Goal: Transaction & Acquisition: Purchase product/service

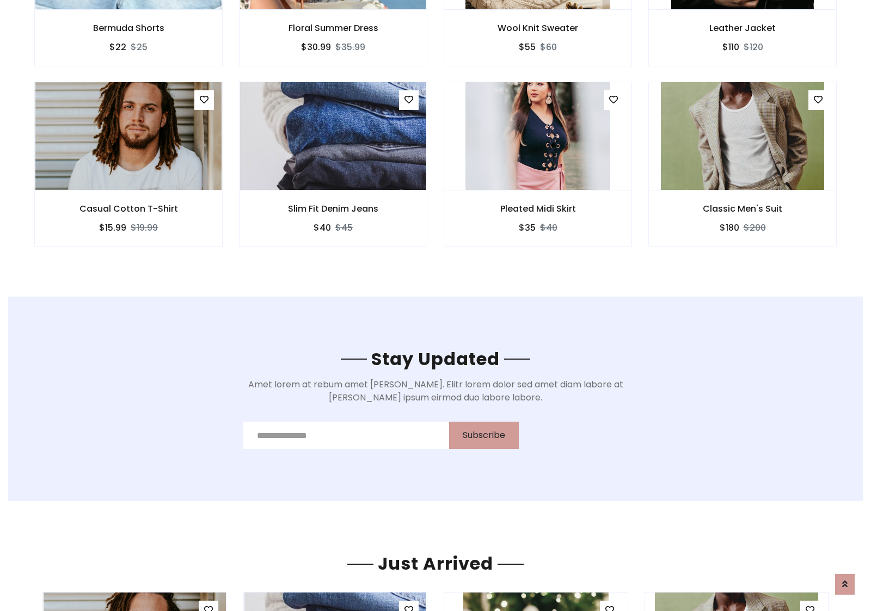
scroll to position [1639, 0]
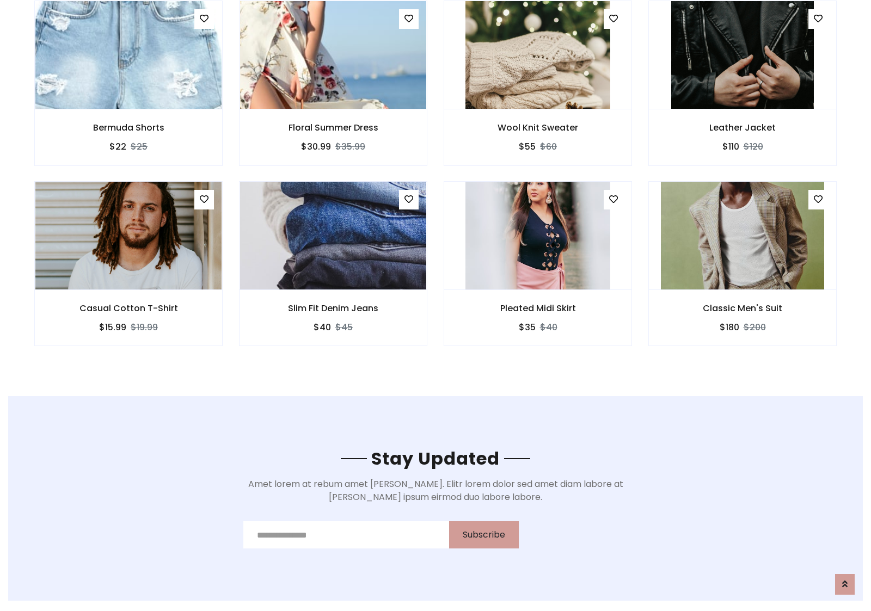
click at [435, 185] on div "Pleated Midi Skirt $35 $40" at bounding box center [537, 271] width 205 height 180
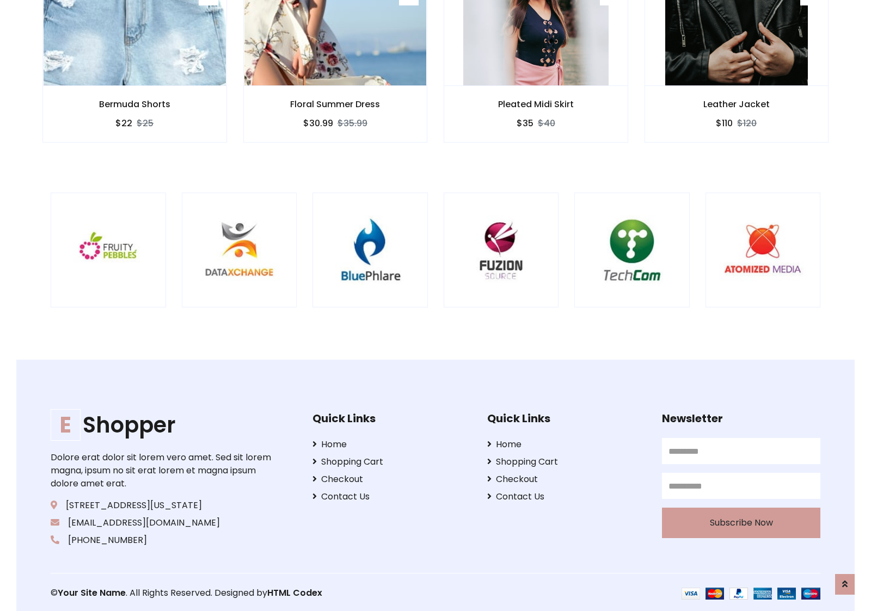
scroll to position [2072, 0]
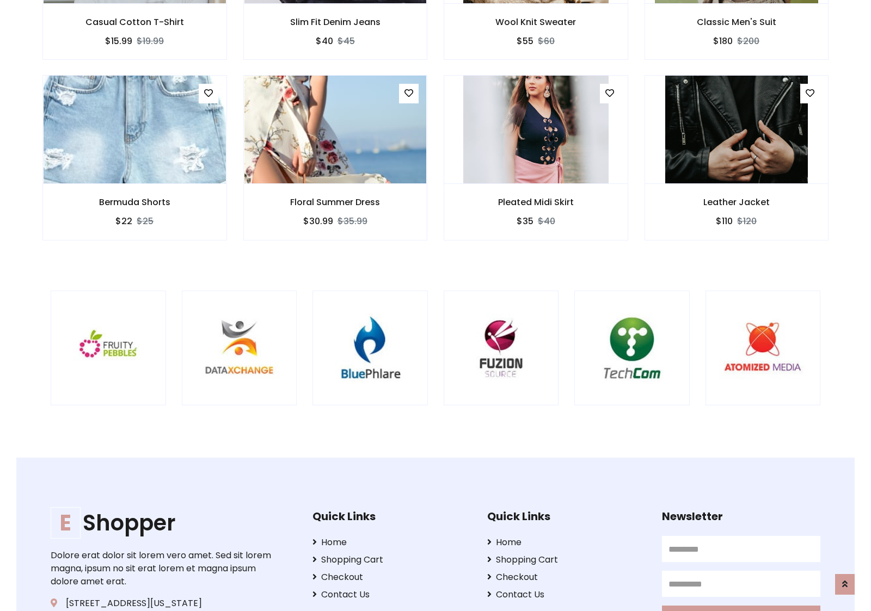
click at [435, 305] on div at bounding box center [574, 348] width 2618 height 115
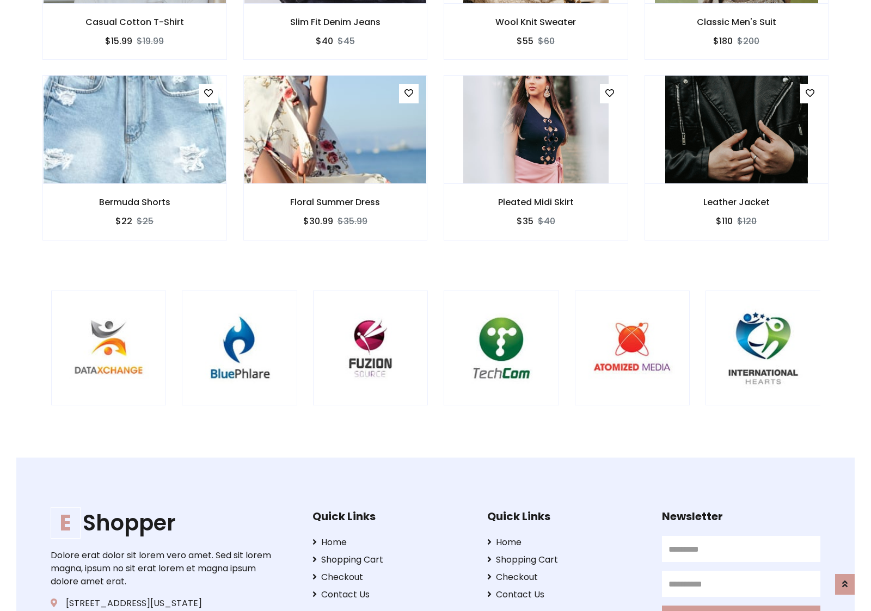
click at [435, 305] on div at bounding box center [444, 348] width 2618 height 115
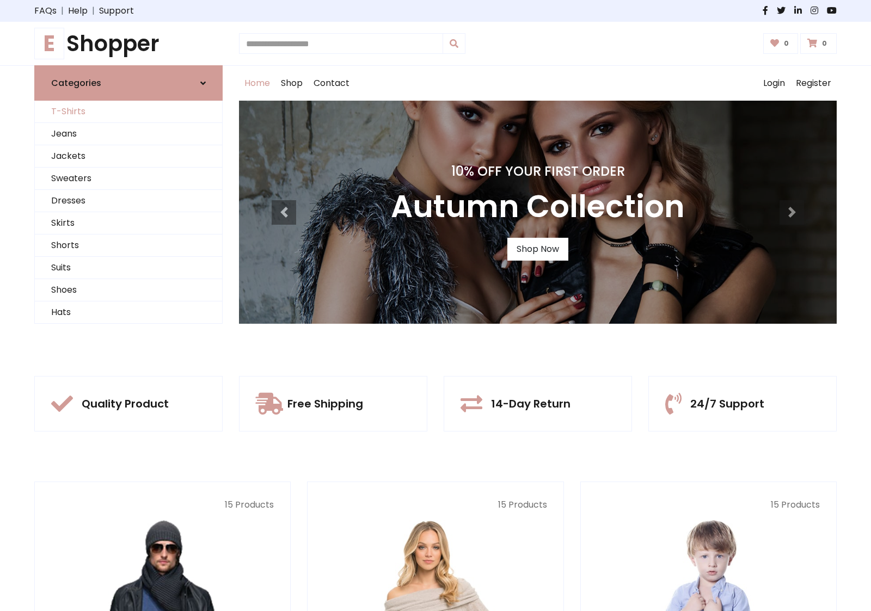
click at [128, 112] on link "T-Shirts" at bounding box center [128, 112] width 187 height 22
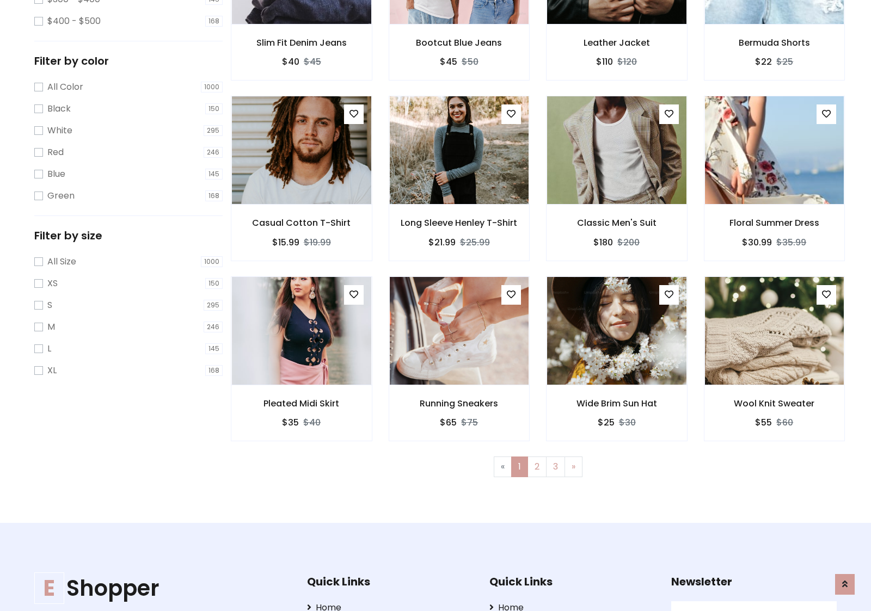
scroll to position [297, 0]
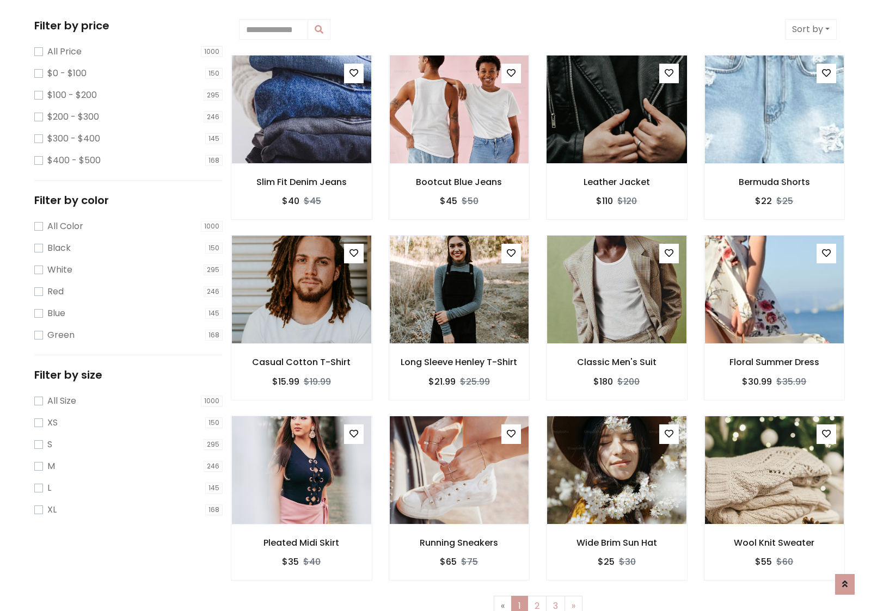
click at [616, 109] on img at bounding box center [616, 109] width 167 height 261
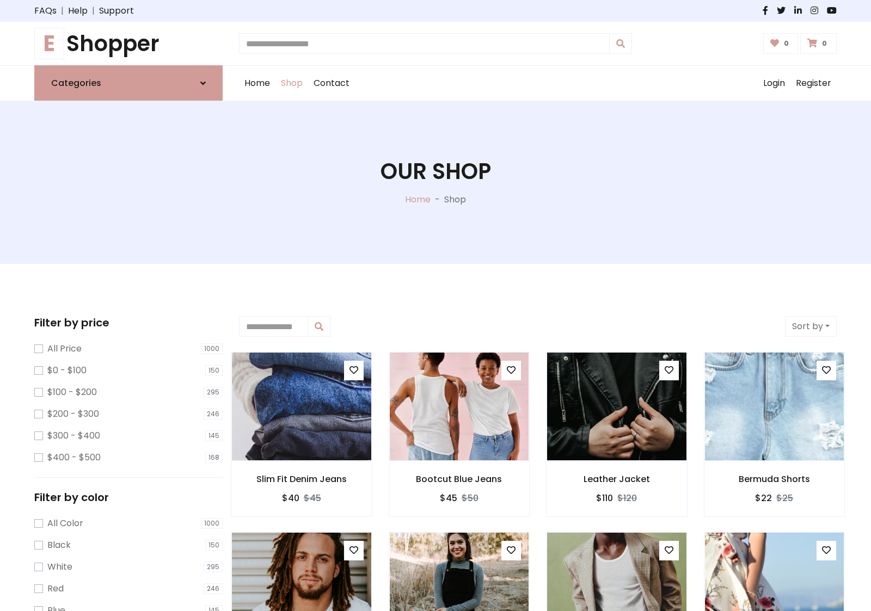
click at [128, 44] on h1 "E Shopper" at bounding box center [128, 43] width 188 height 26
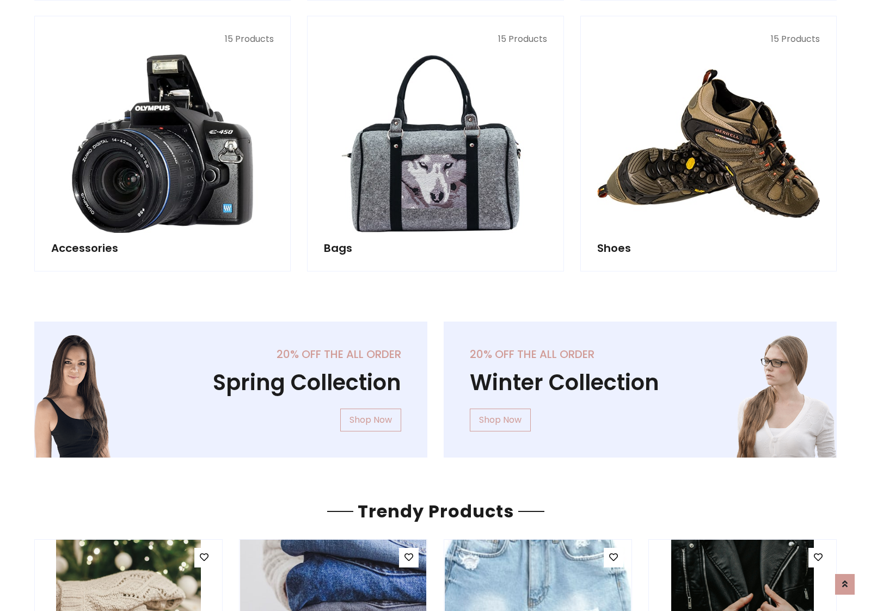
scroll to position [1058, 0]
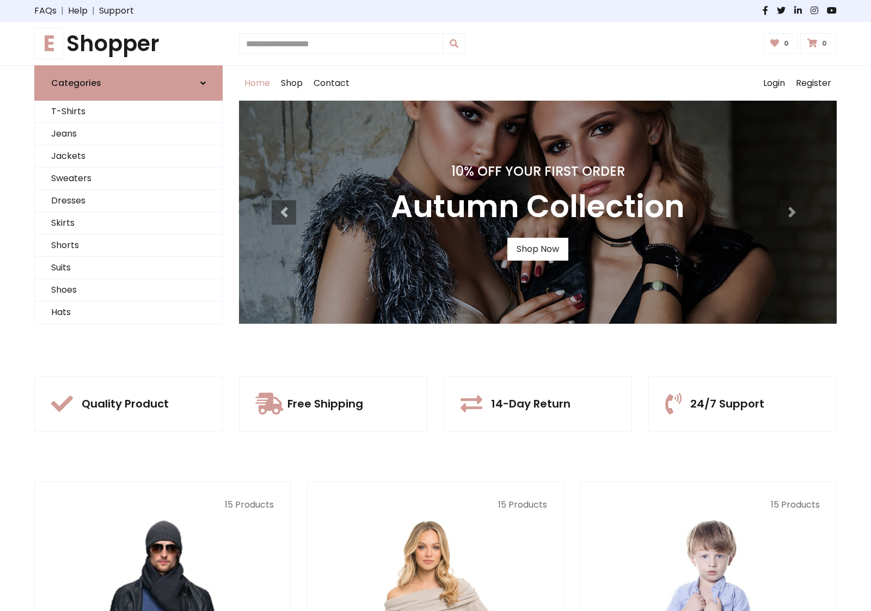
scroll to position [357, 0]
